Goal: Check status: Check status

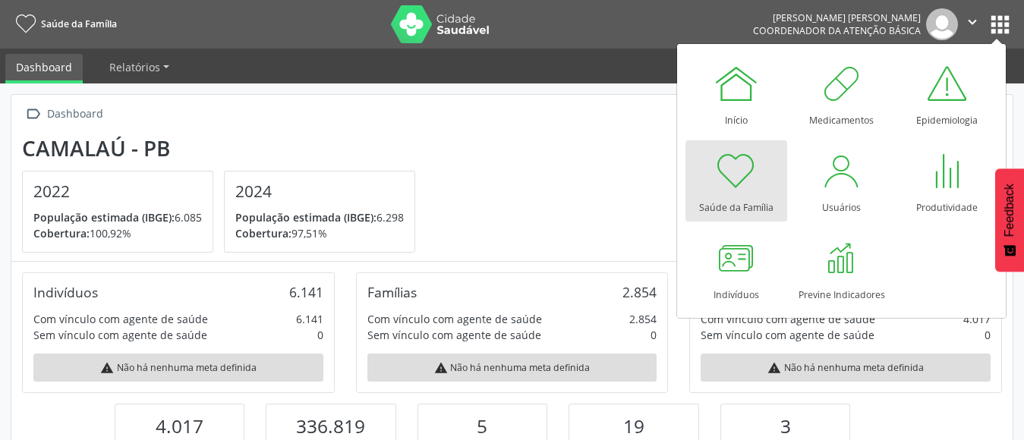
scroll to position [252, 333]
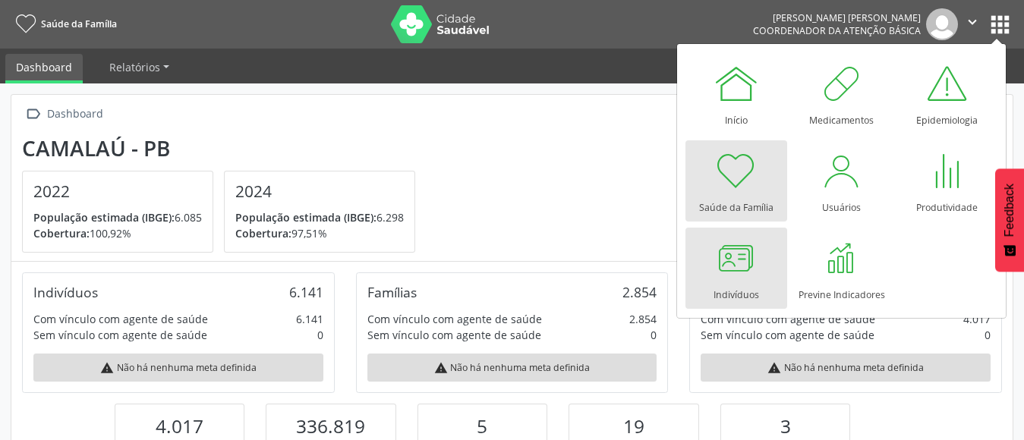
click at [728, 263] on div at bounding box center [737, 258] width 46 height 46
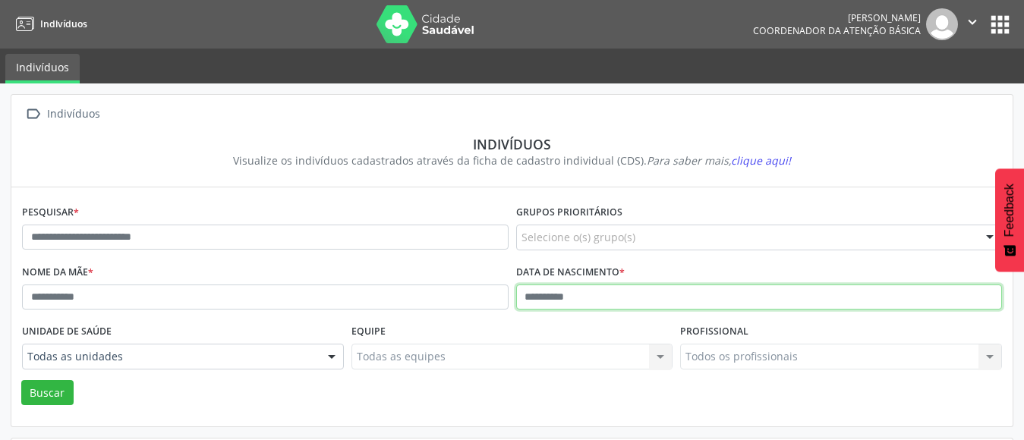
click at [524, 306] on input "text" at bounding box center [759, 298] width 487 height 26
click at [21, 380] on button "Buscar" at bounding box center [47, 393] width 52 height 26
type input "**********"
click at [21, 380] on button "Buscar" at bounding box center [47, 393] width 52 height 26
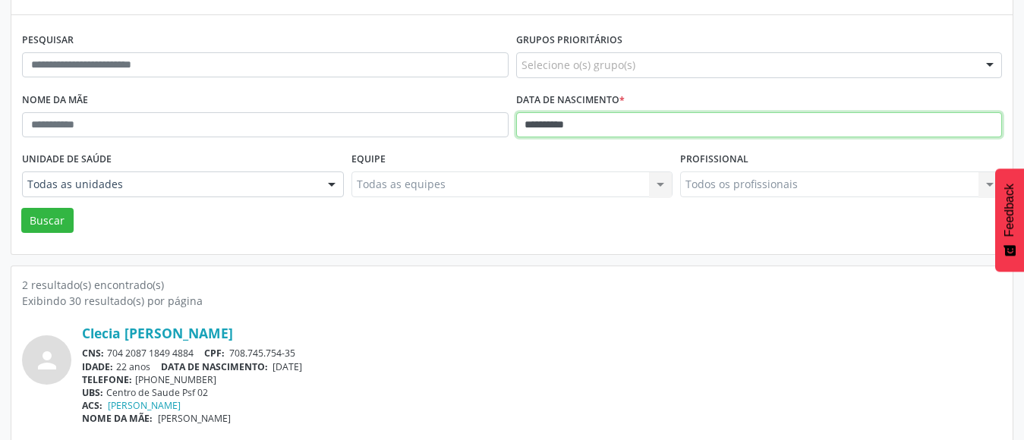
scroll to position [84, 0]
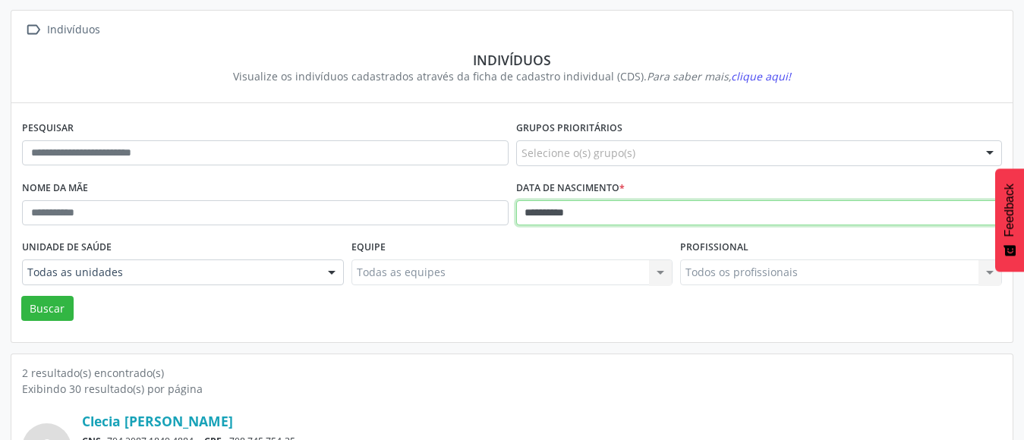
drag, startPoint x: 642, startPoint y: 214, endPoint x: 292, endPoint y: 214, distance: 350.0
click at [292, 214] on div "**********" at bounding box center [512, 206] width 988 height 59
click at [21, 296] on button "Buscar" at bounding box center [47, 309] width 52 height 26
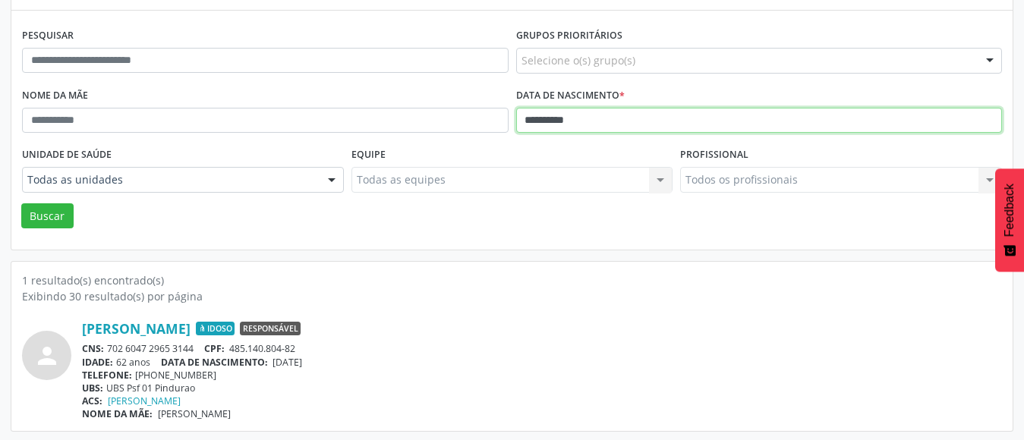
scroll to position [179, 0]
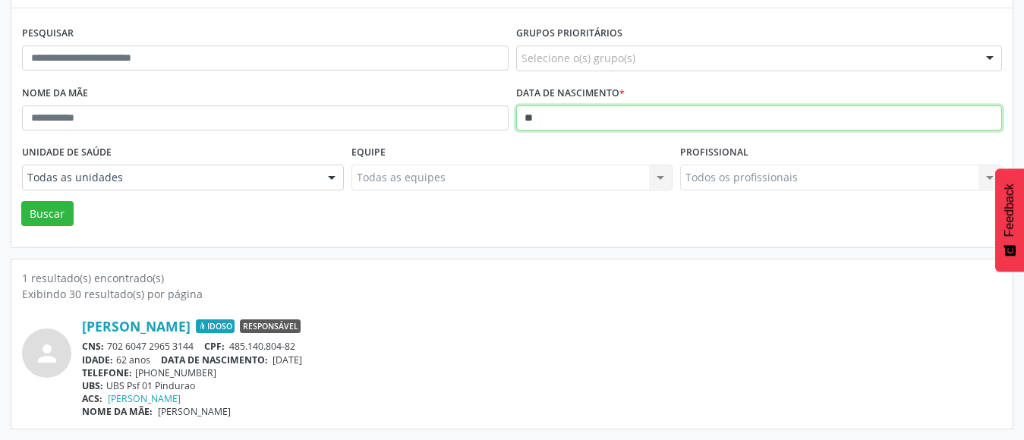
type input "*"
click at [21, 201] on button "Buscar" at bounding box center [47, 214] width 52 height 26
type input "*"
type input "**********"
click at [21, 201] on button "Buscar" at bounding box center [47, 214] width 52 height 26
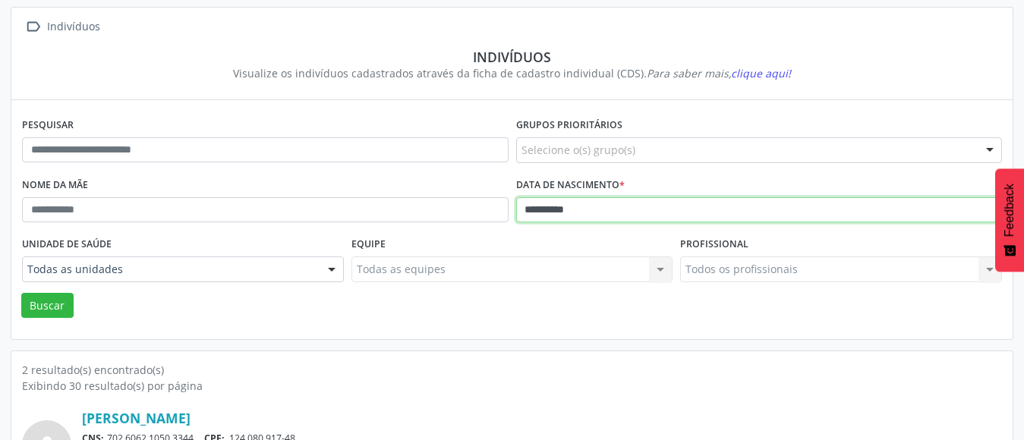
scroll to position [84, 0]
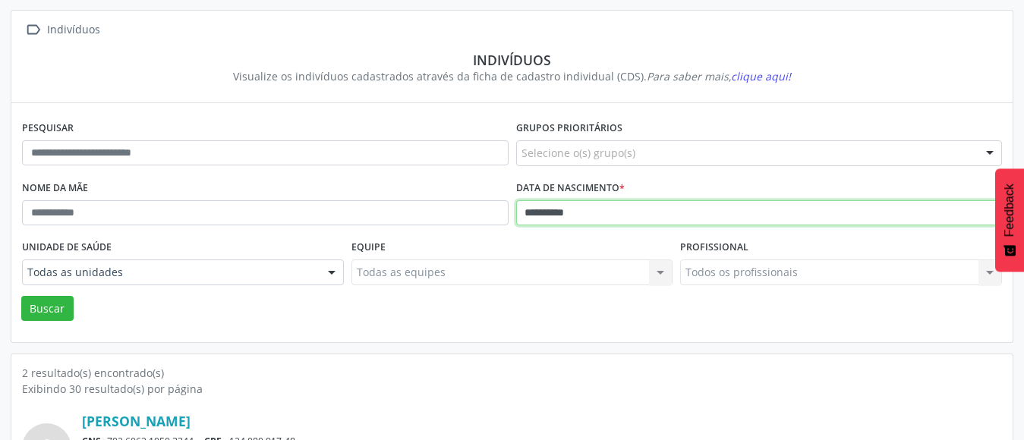
drag, startPoint x: 609, startPoint y: 222, endPoint x: 0, endPoint y: 181, distance: 610.3
click at [0, 181] on div "**********" at bounding box center [512, 334] width 1024 height 670
click at [21, 296] on button "Buscar" at bounding box center [47, 309] width 52 height 26
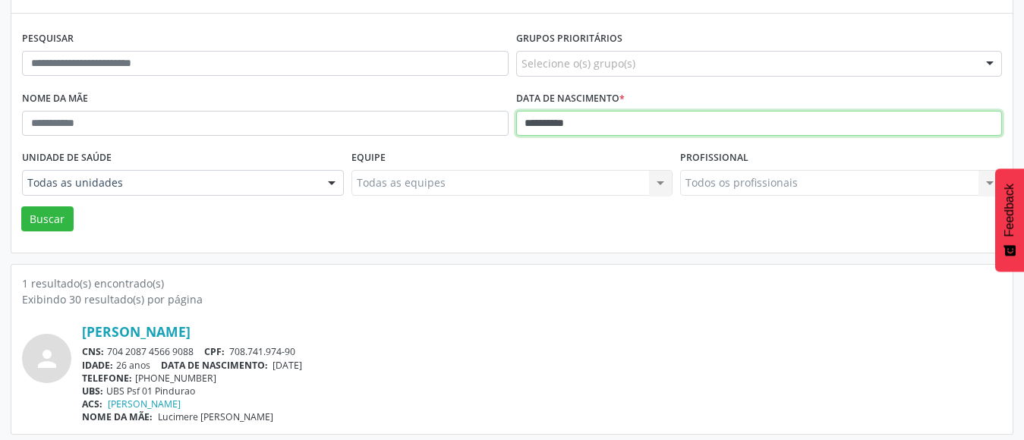
scroll to position [179, 0]
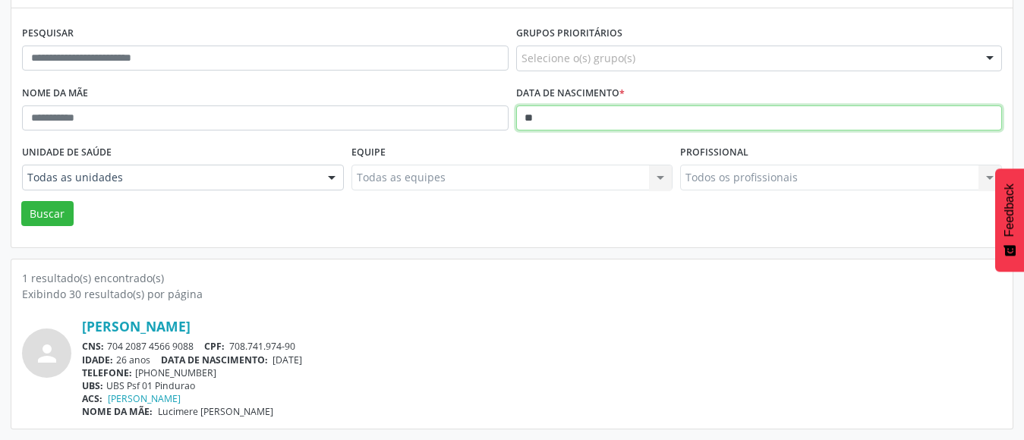
type input "*"
click at [21, 201] on button "Buscar" at bounding box center [47, 214] width 52 height 26
type input "*"
click at [21, 201] on button "Buscar" at bounding box center [47, 214] width 52 height 26
type input "*"
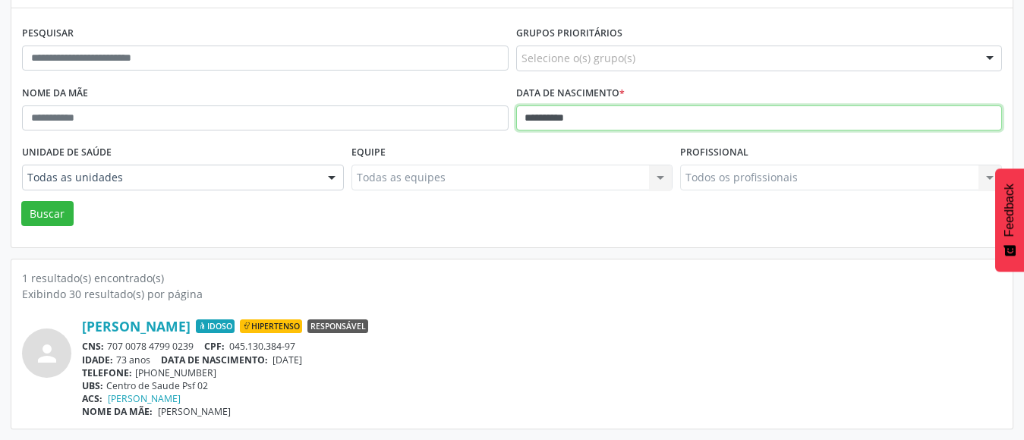
click at [21, 201] on button "Buscar" at bounding box center [47, 214] width 52 height 26
type input "*"
type input "**********"
click at [21, 201] on button "Buscar" at bounding box center [47, 214] width 52 height 26
